Goal: Find specific page/section: Find specific page/section

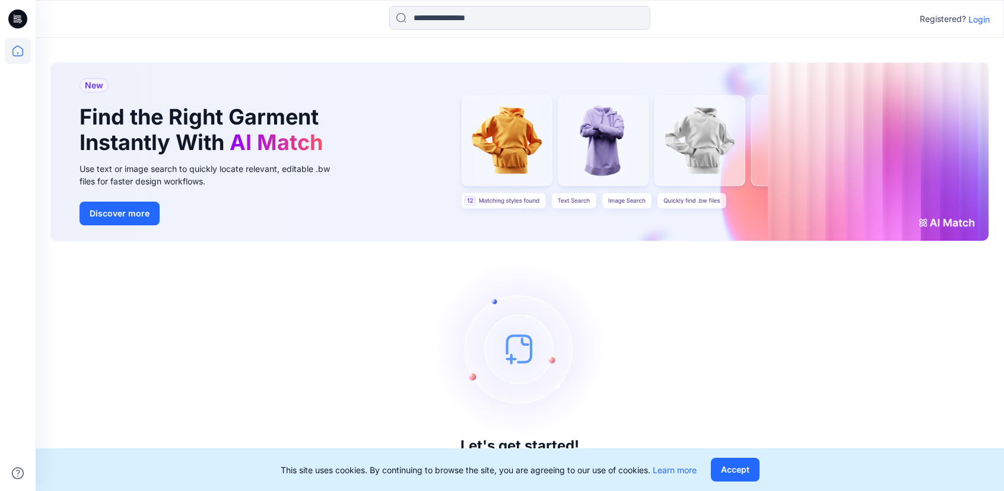
click at [984, 20] on p "Login" at bounding box center [979, 19] width 21 height 12
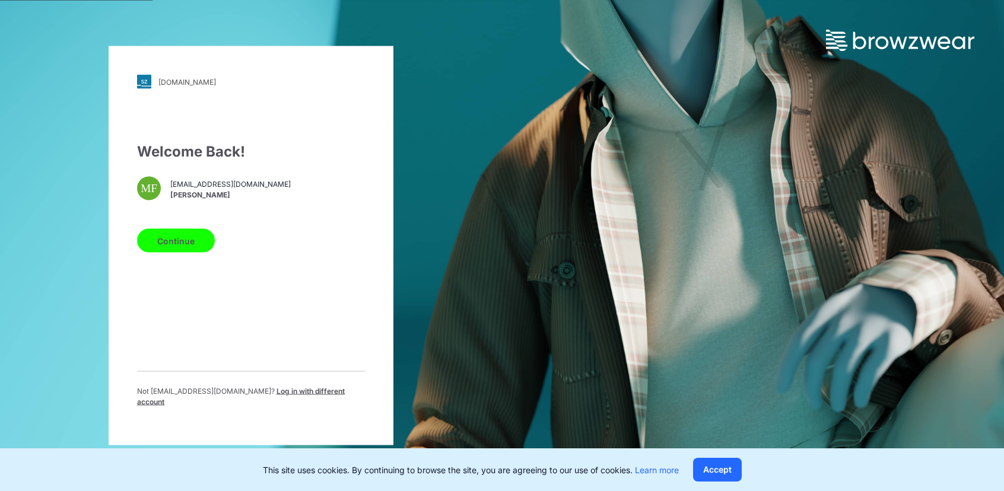
click at [193, 250] on button "Continue" at bounding box center [176, 241] width 78 height 24
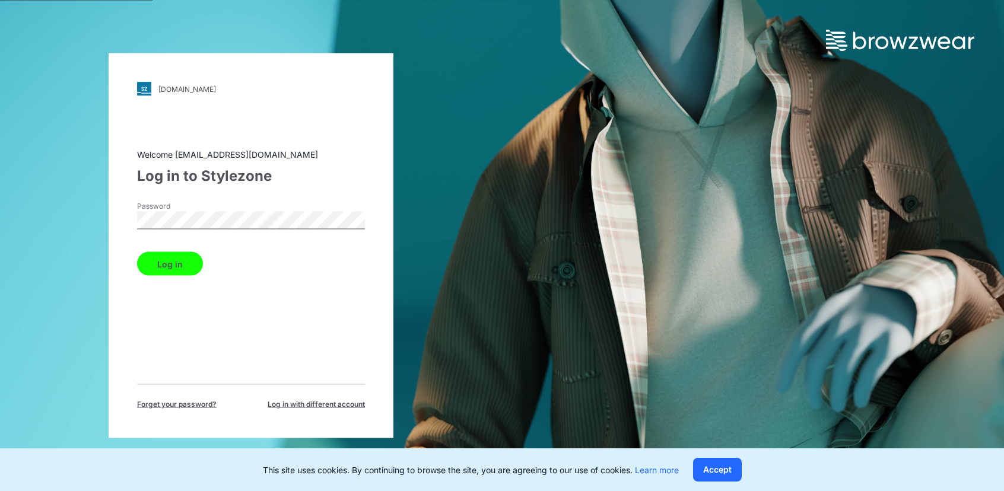
click at [178, 270] on button "Log in" at bounding box center [170, 264] width 66 height 24
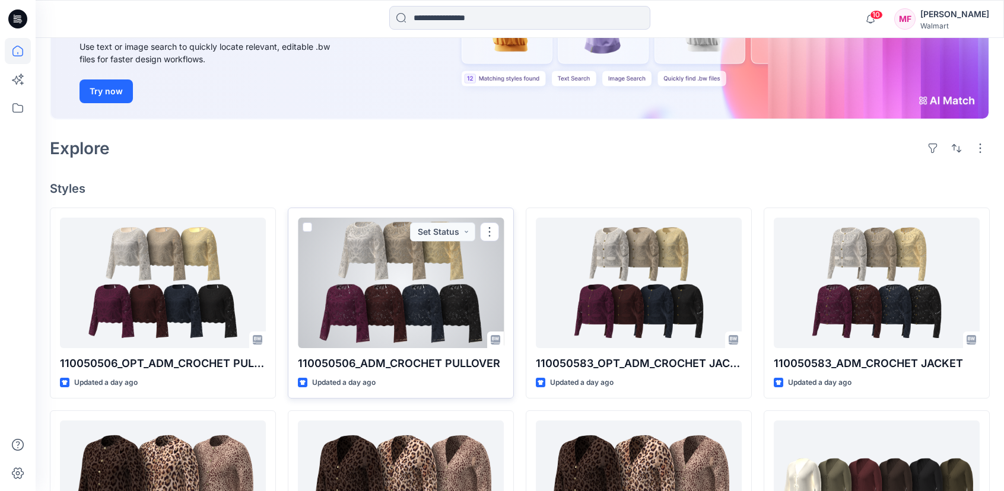
scroll to position [171, 0]
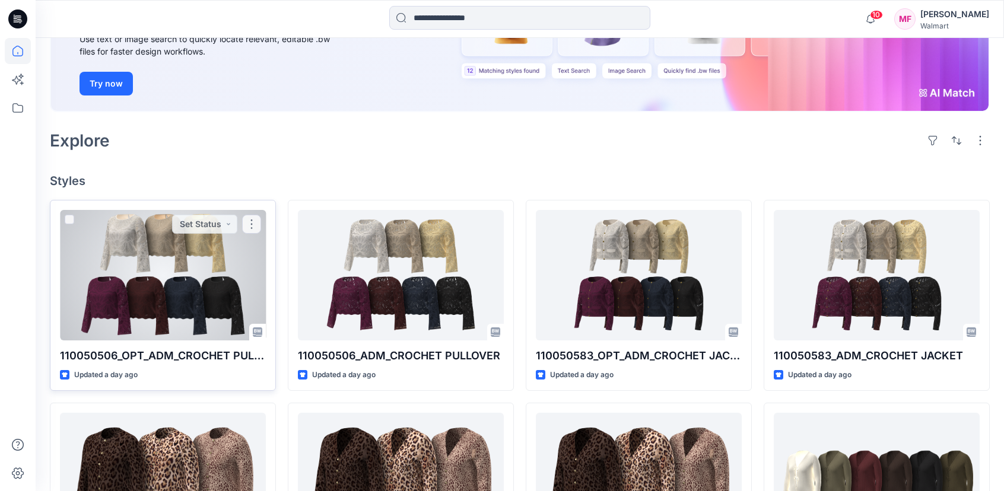
click at [207, 284] on div at bounding box center [163, 275] width 206 height 131
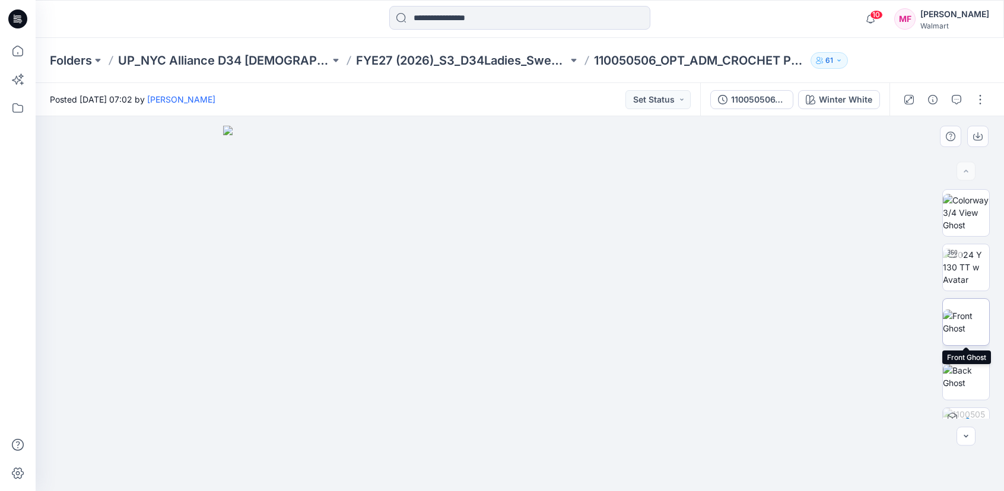
click at [976, 322] on img at bounding box center [966, 322] width 46 height 25
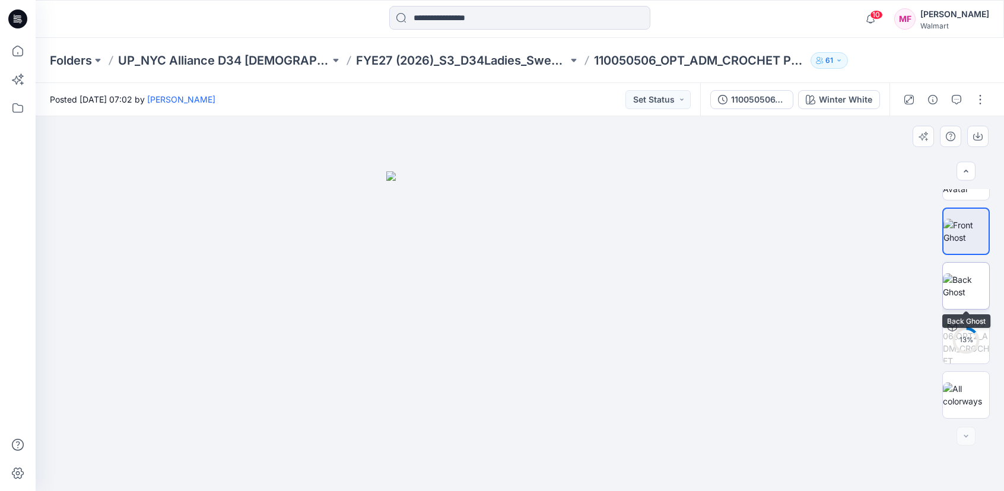
click at [972, 283] on img at bounding box center [966, 286] width 46 height 25
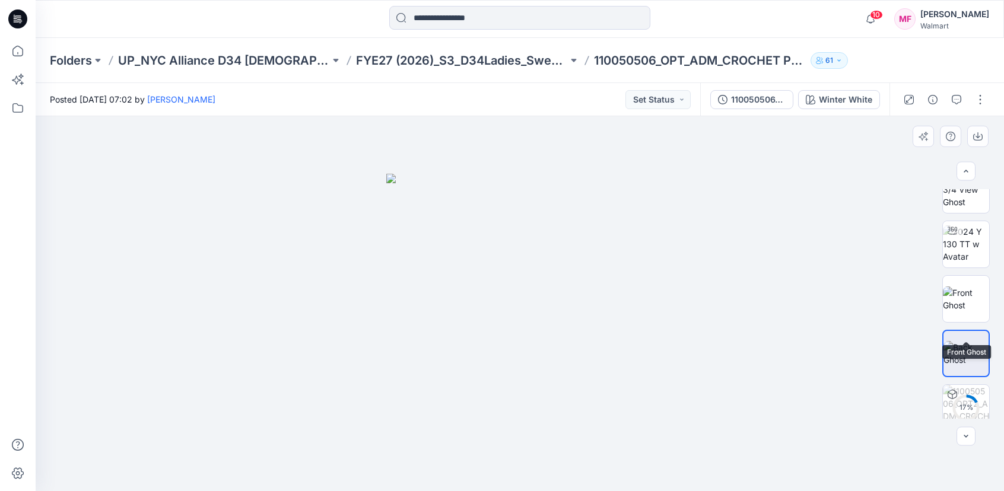
scroll to position [0, 0]
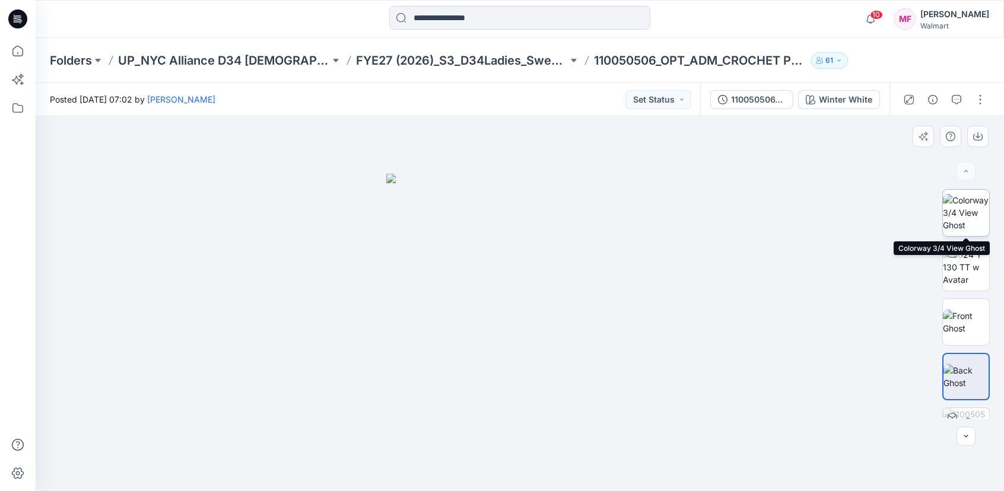
click at [980, 214] on img at bounding box center [966, 212] width 46 height 37
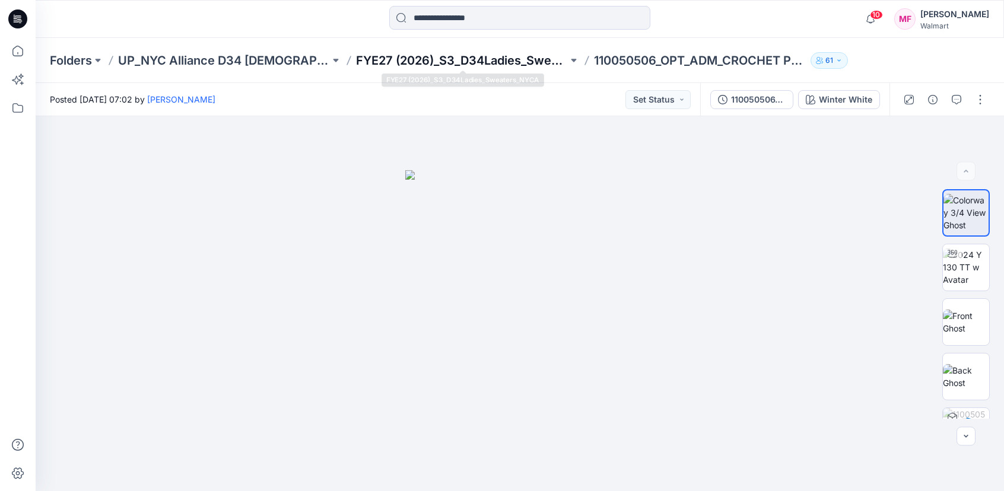
click at [497, 59] on p "FYE27 (2026)_S3_D34Ladies_Sweaters_NYCA" at bounding box center [462, 60] width 212 height 17
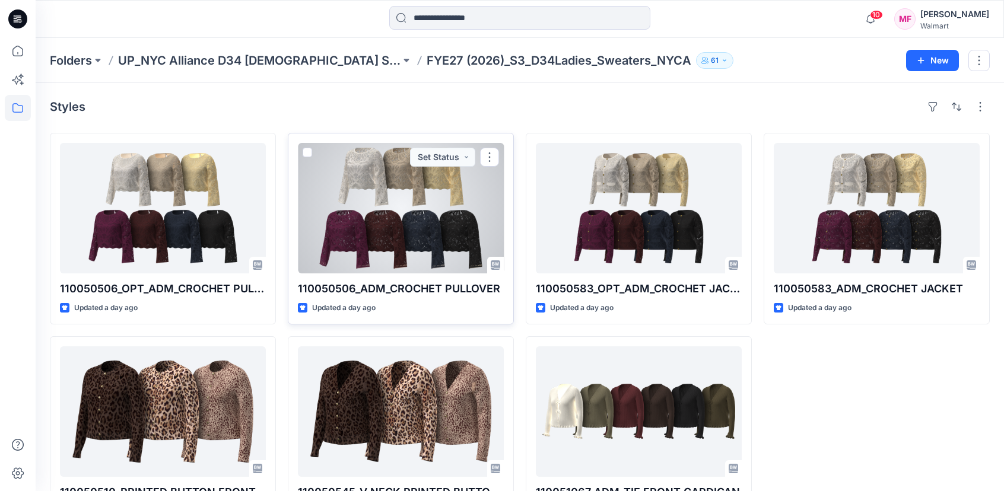
click at [445, 233] on div at bounding box center [401, 208] width 206 height 131
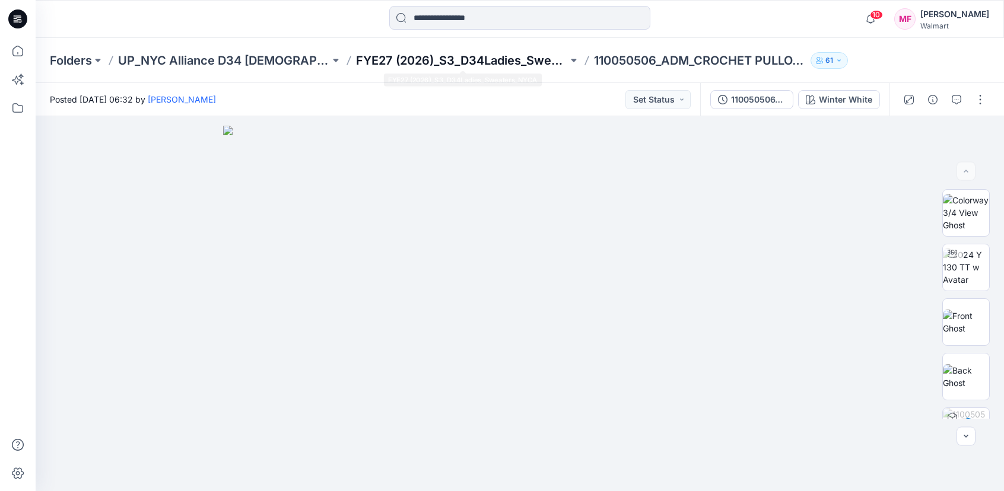
click at [515, 58] on p "FYE27 (2026)_S3_D34Ladies_Sweaters_NYCA" at bounding box center [462, 60] width 212 height 17
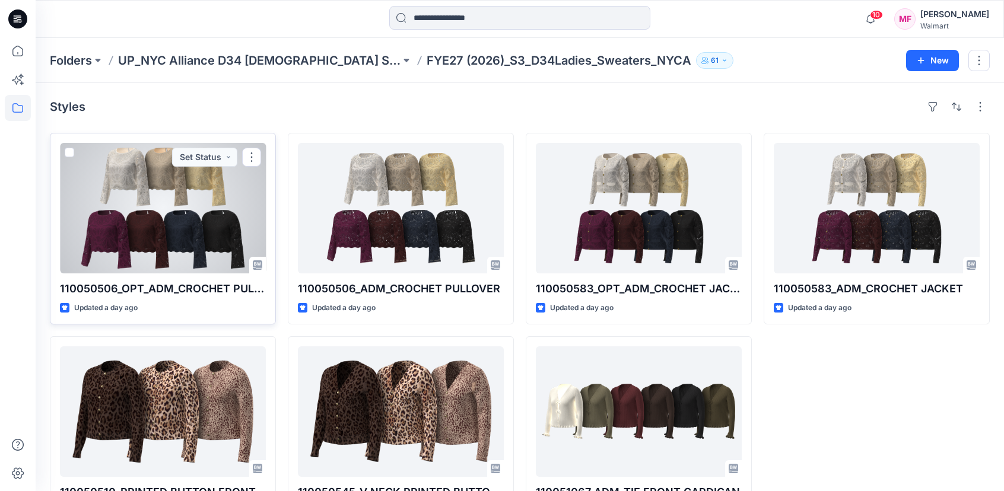
click at [151, 190] on div at bounding box center [163, 208] width 206 height 131
